Goal: Information Seeking & Learning: Find specific fact

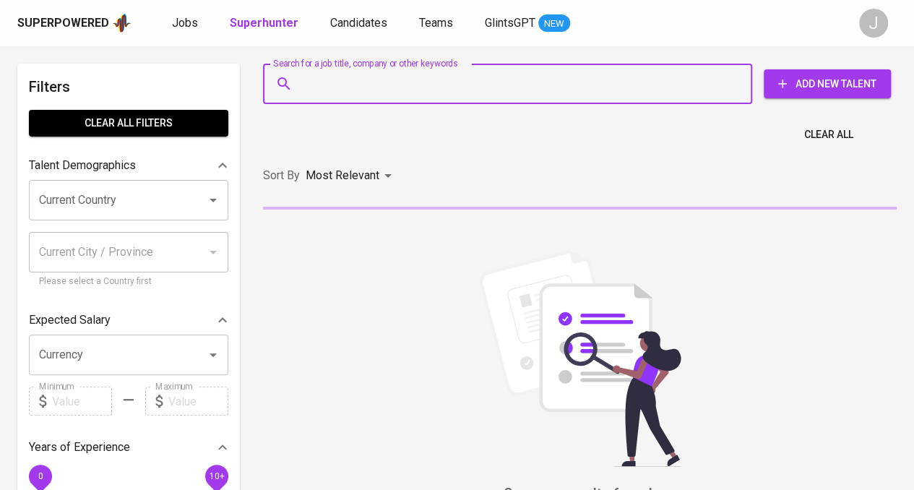
click at [420, 92] on input "Search for a job title, company or other keywords" at bounding box center [510, 83] width 425 height 27
paste input "[EMAIL_ADDRESS][DOMAIN_NAME]"
type input "[EMAIL_ADDRESS][DOMAIN_NAME]"
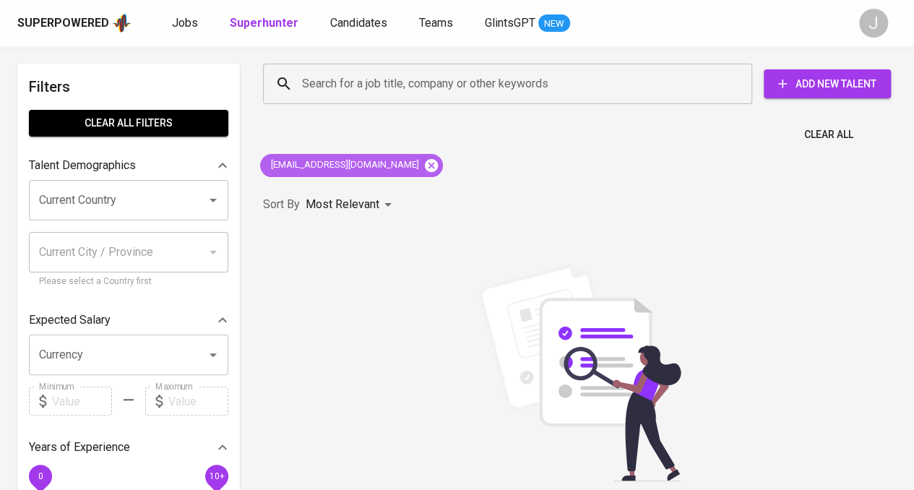
click at [423, 168] on icon at bounding box center [431, 165] width 16 height 16
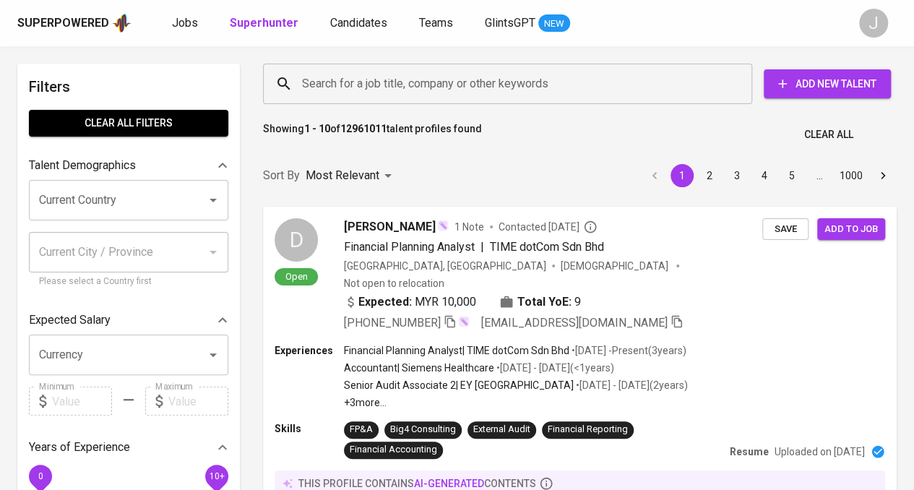
click at [477, 66] on div "Search for a job title, company or other keywords" at bounding box center [507, 84] width 489 height 40
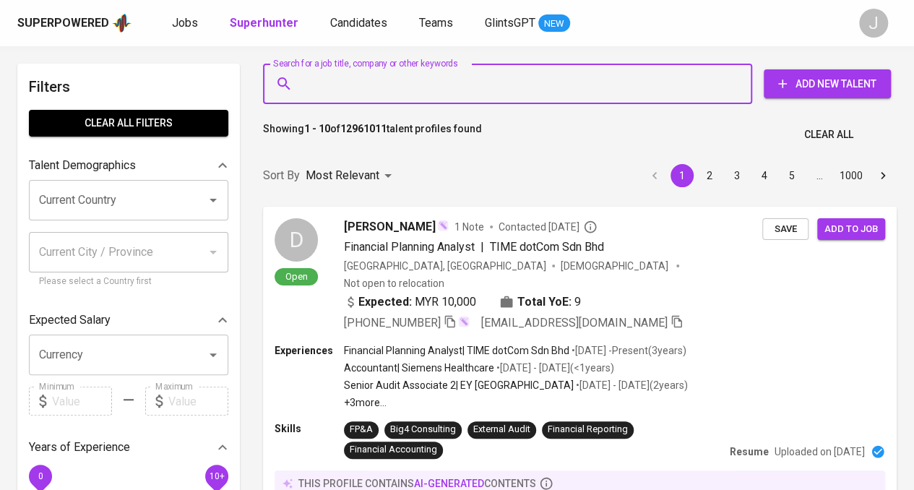
paste input "[EMAIL_ADDRESS][DOMAIN_NAME]"
type input "[EMAIL_ADDRESS][DOMAIN_NAME]"
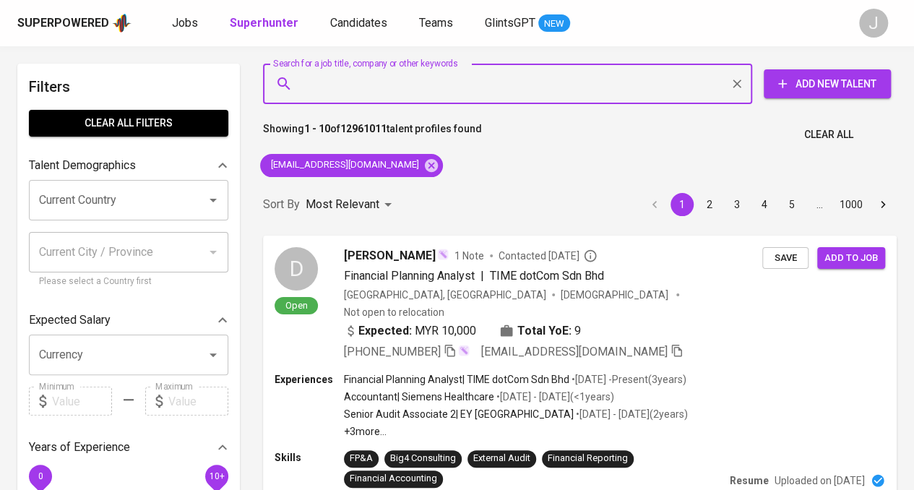
click at [472, 200] on div "Sort By Most Relevant MOST_RELEVANT 1 2 3 4 5 … 1000" at bounding box center [579, 205] width 651 height 44
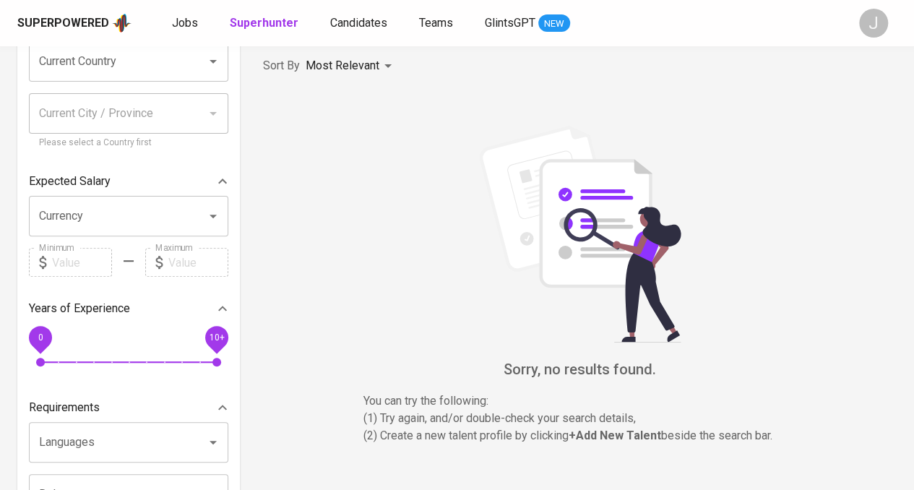
scroll to position [144, 0]
